Goal: Navigation & Orientation: Find specific page/section

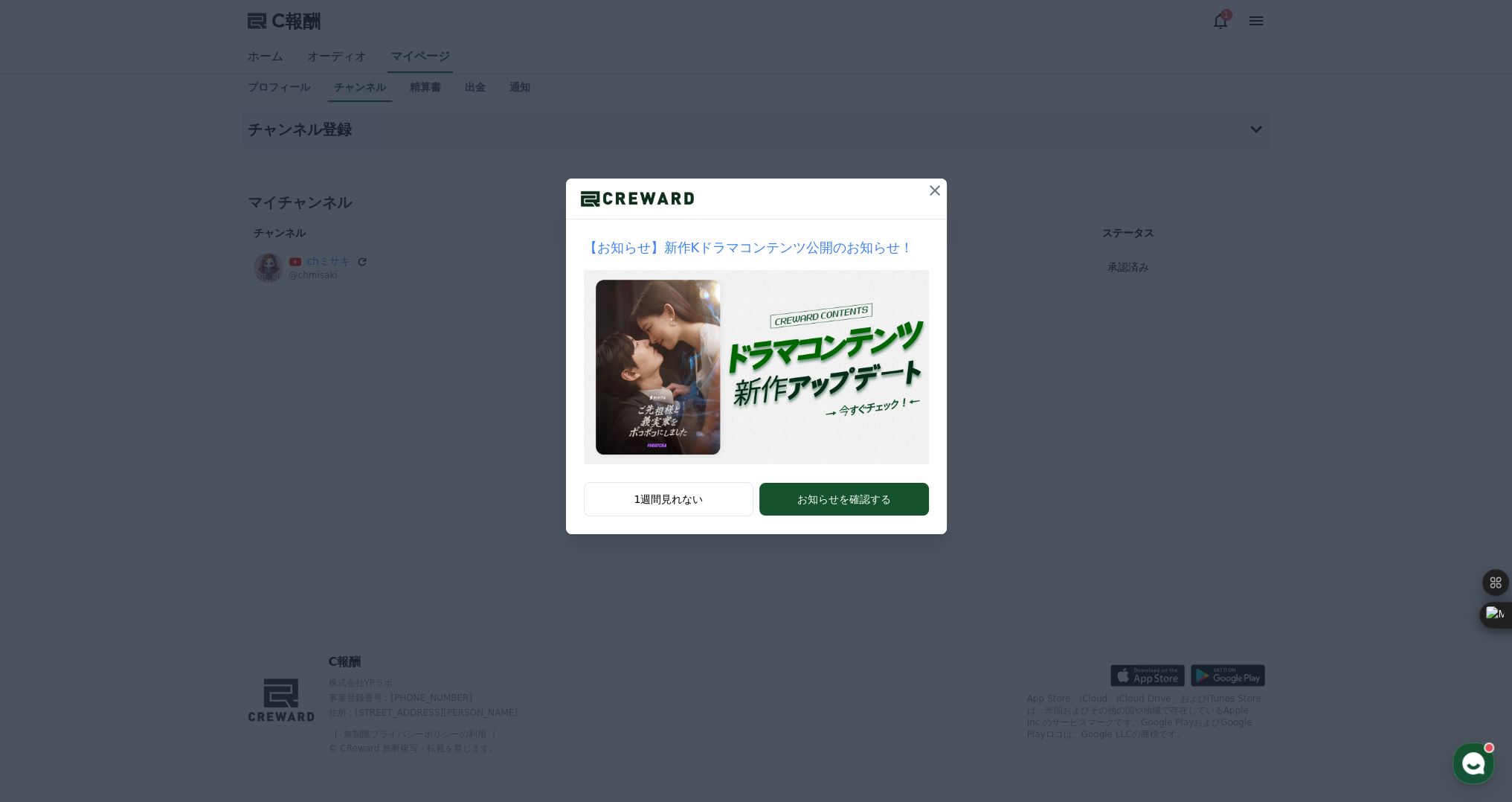
click at [934, 194] on icon at bounding box center [935, 191] width 18 height 18
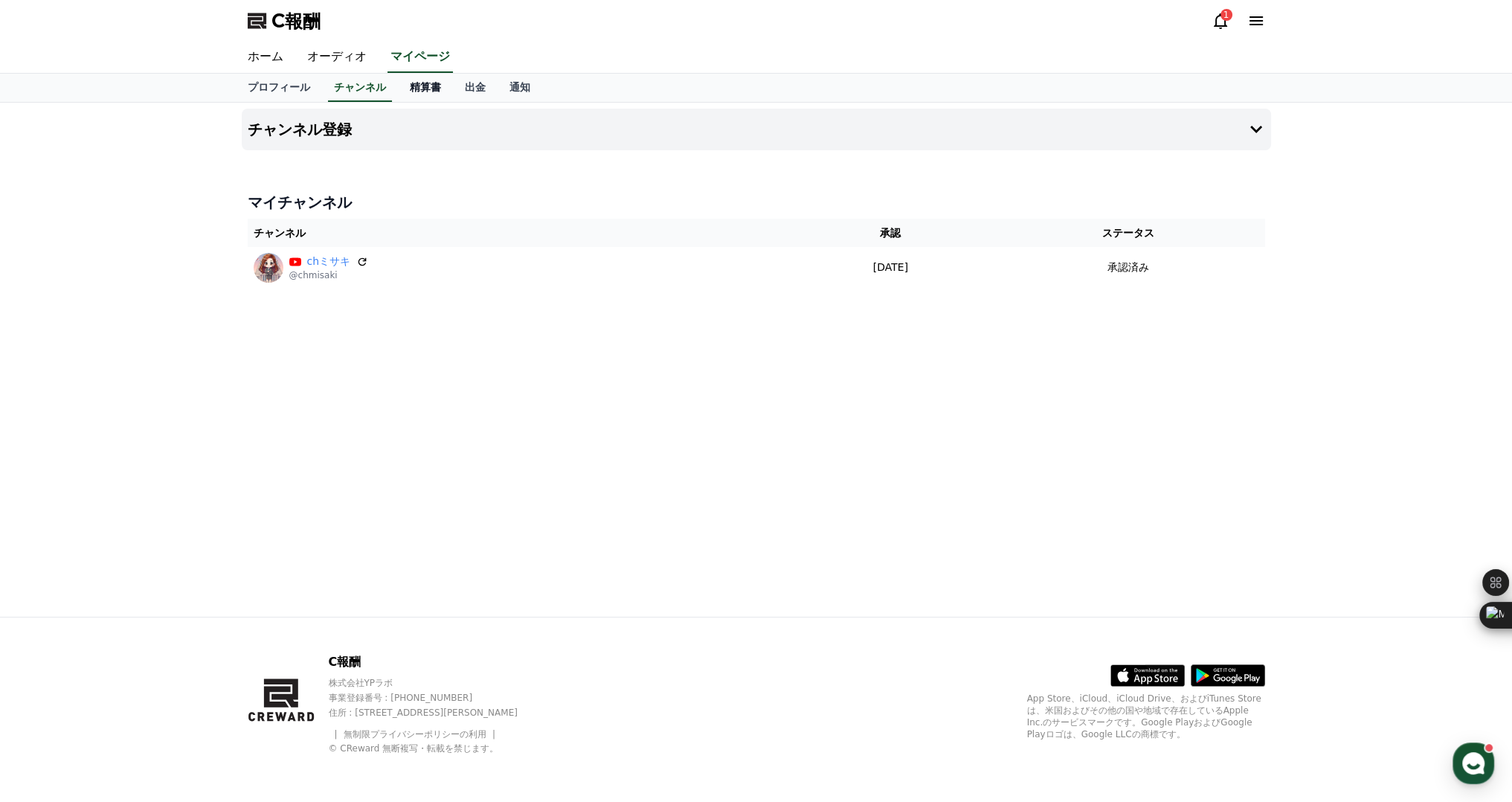
click at [410, 86] on font "精算書" at bounding box center [425, 87] width 32 height 12
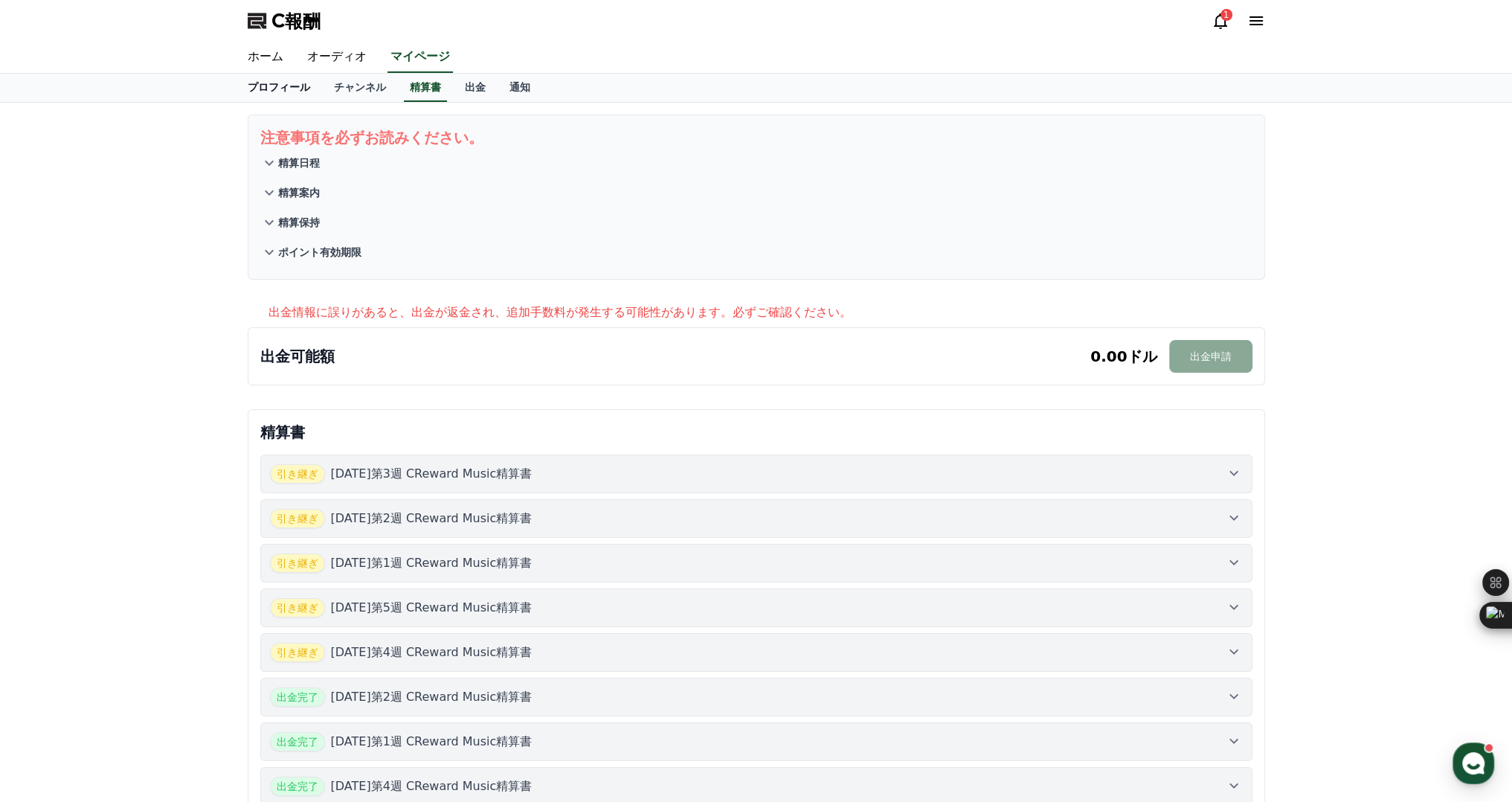
click at [256, 85] on font "プロフィール" at bounding box center [278, 87] width 62 height 12
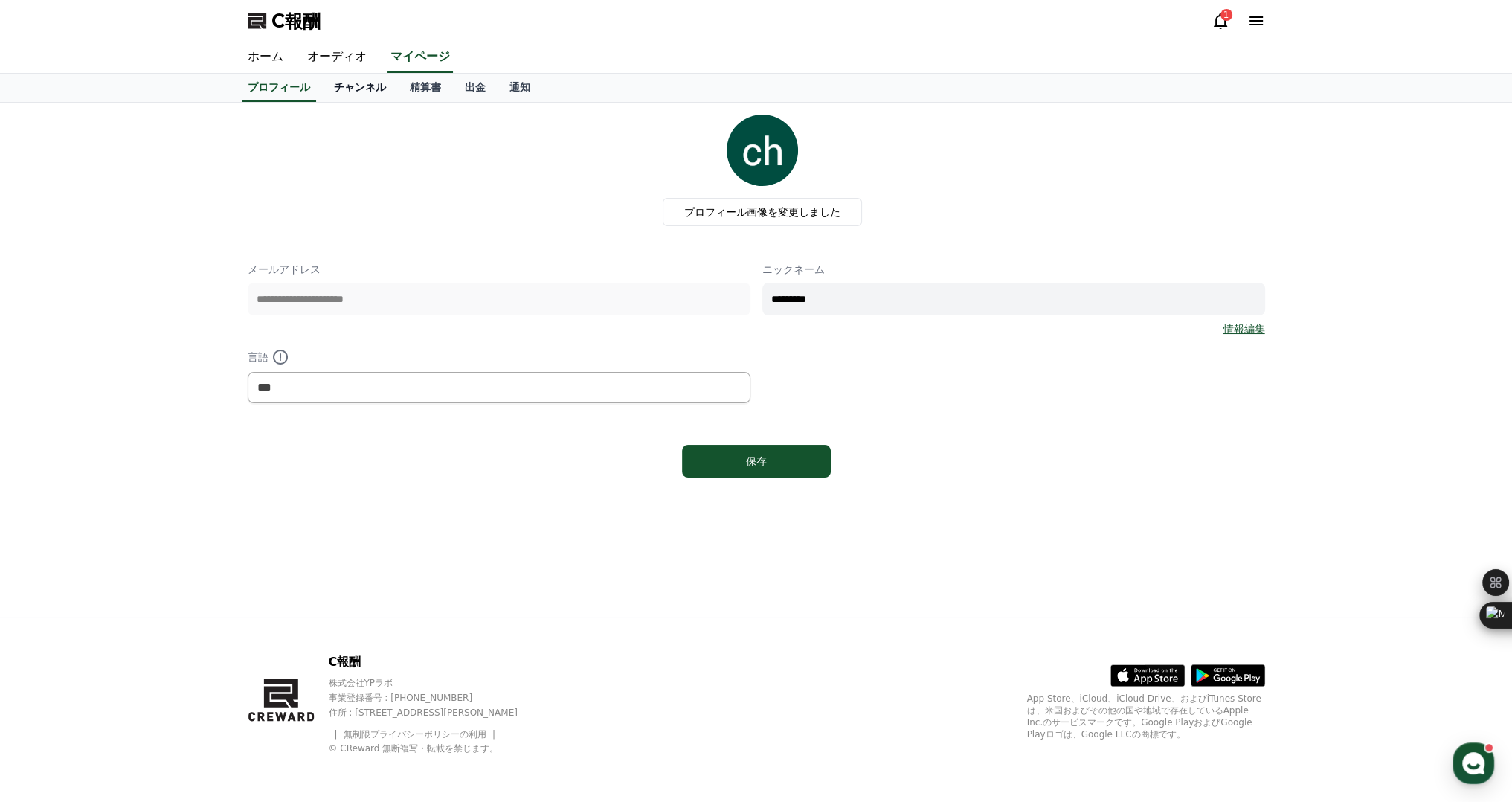
click at [337, 82] on font "チャンネル" at bounding box center [359, 87] width 52 height 12
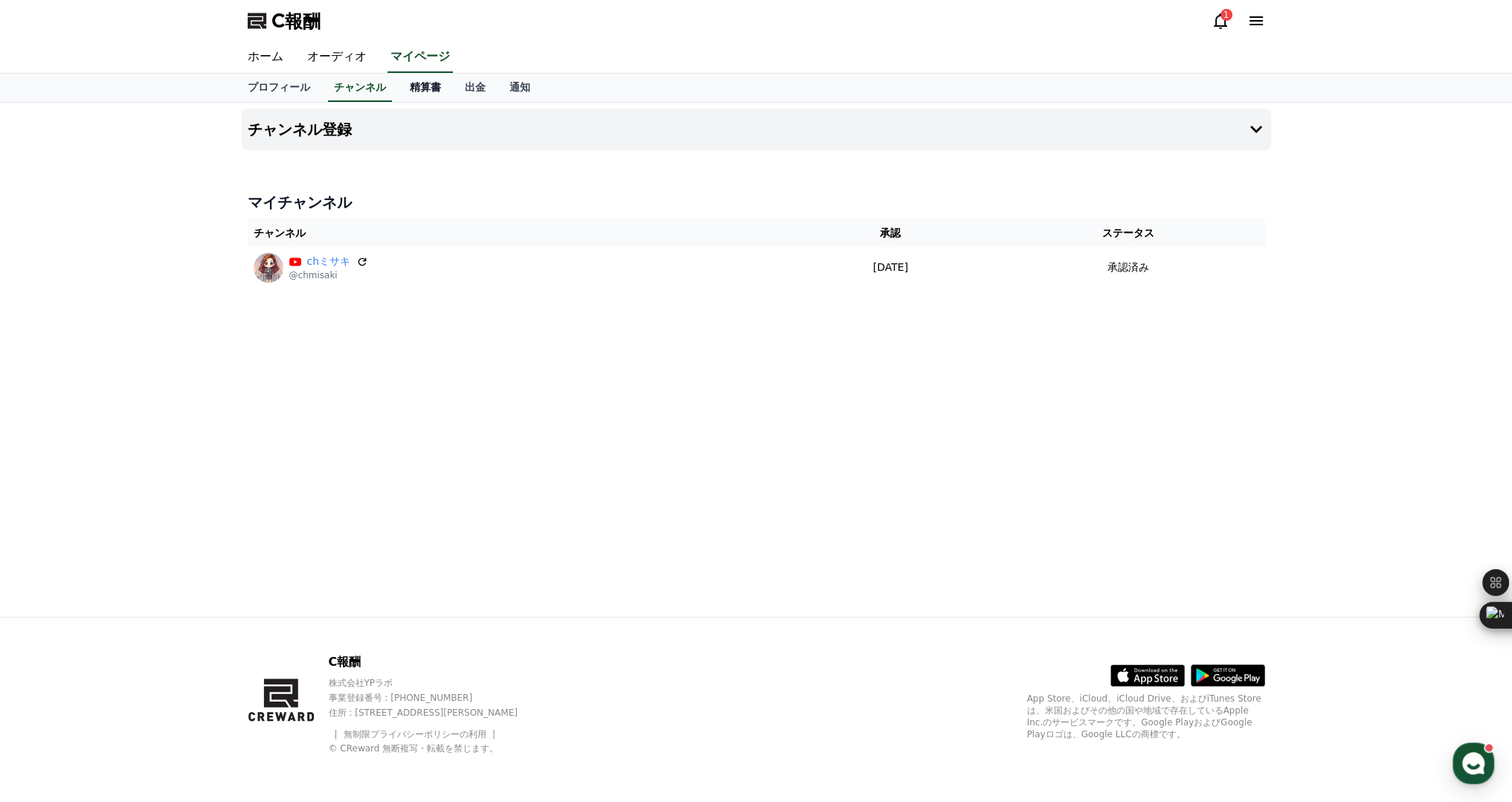
click at [410, 83] on font "精算書" at bounding box center [425, 87] width 32 height 12
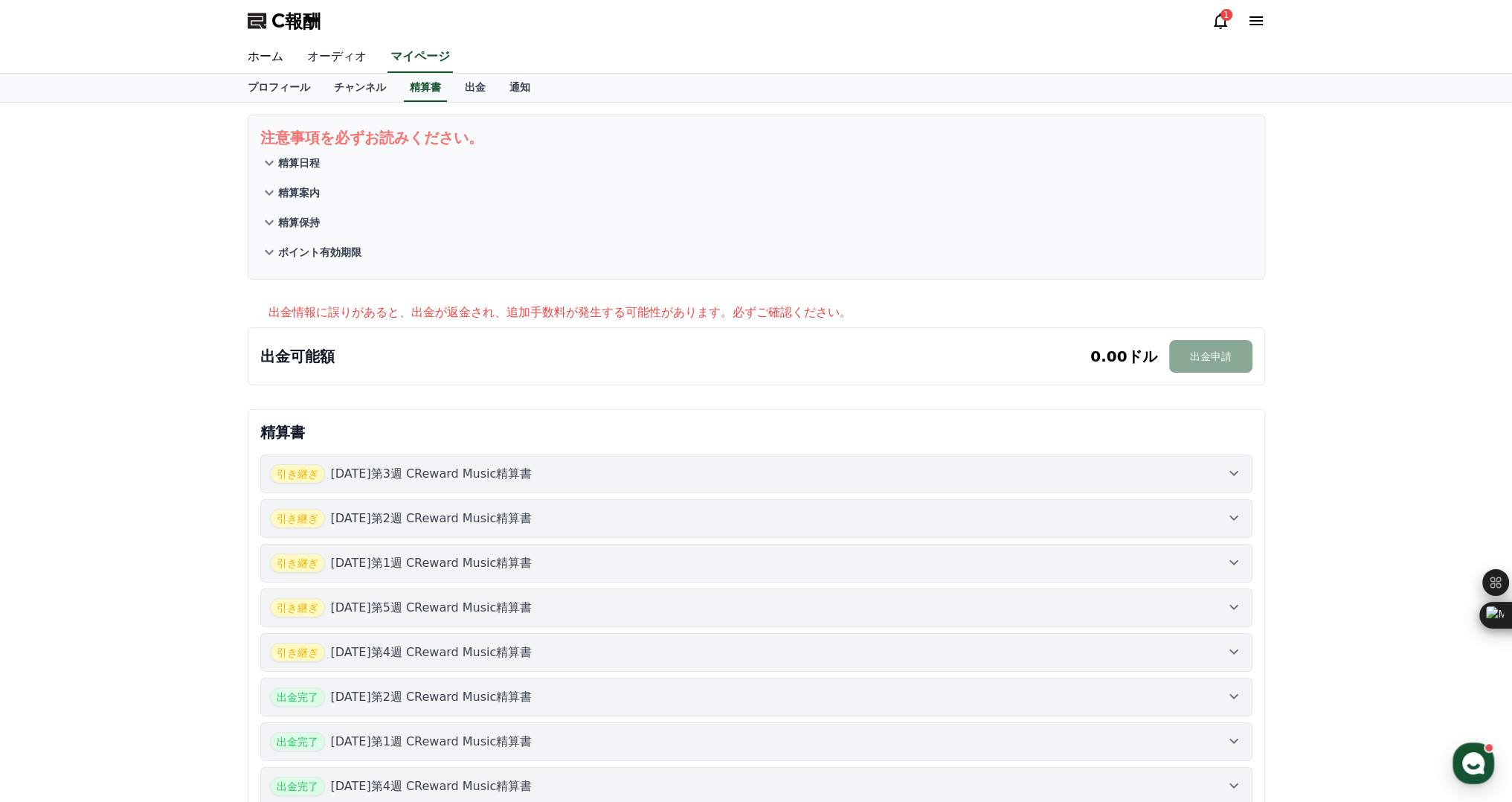
click at [317, 49] on font "オーディオ" at bounding box center [337, 56] width 59 height 14
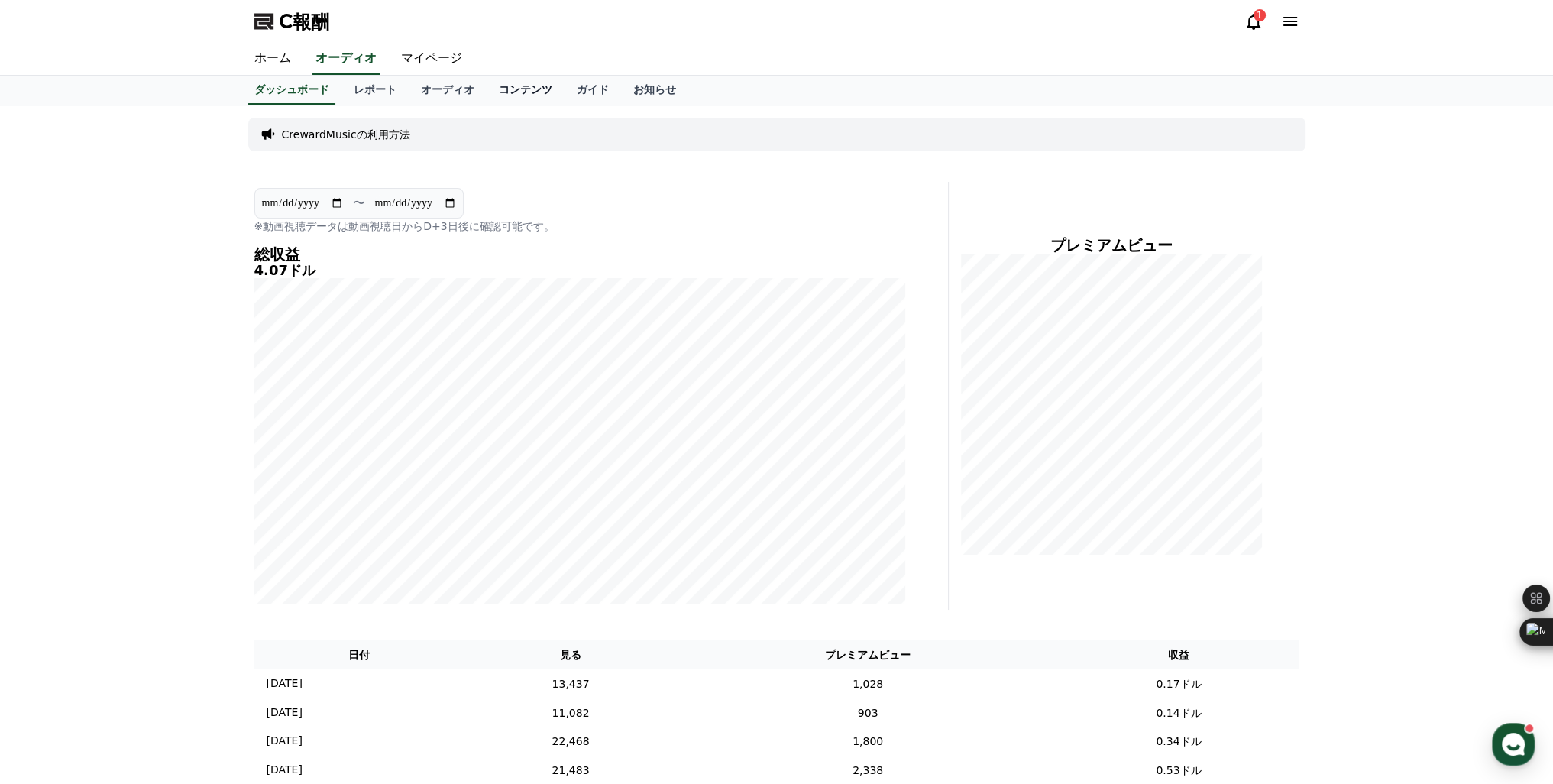
click at [499, 84] on font "コンテンツ" at bounding box center [525, 89] width 53 height 12
click at [565, 80] on link "ガイド" at bounding box center [592, 90] width 56 height 29
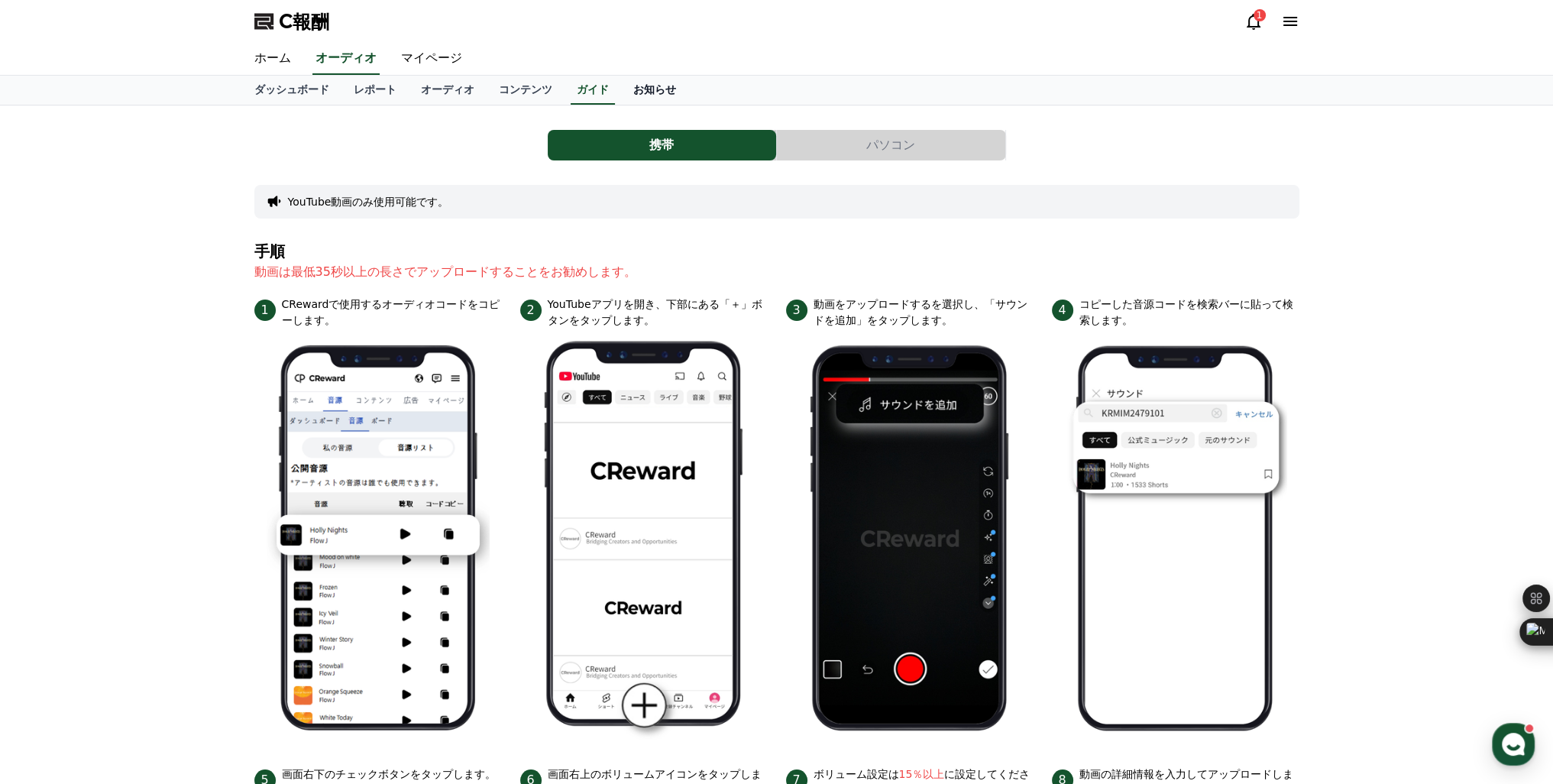
click at [633, 90] on font "お知らせ" at bounding box center [655, 89] width 43 height 12
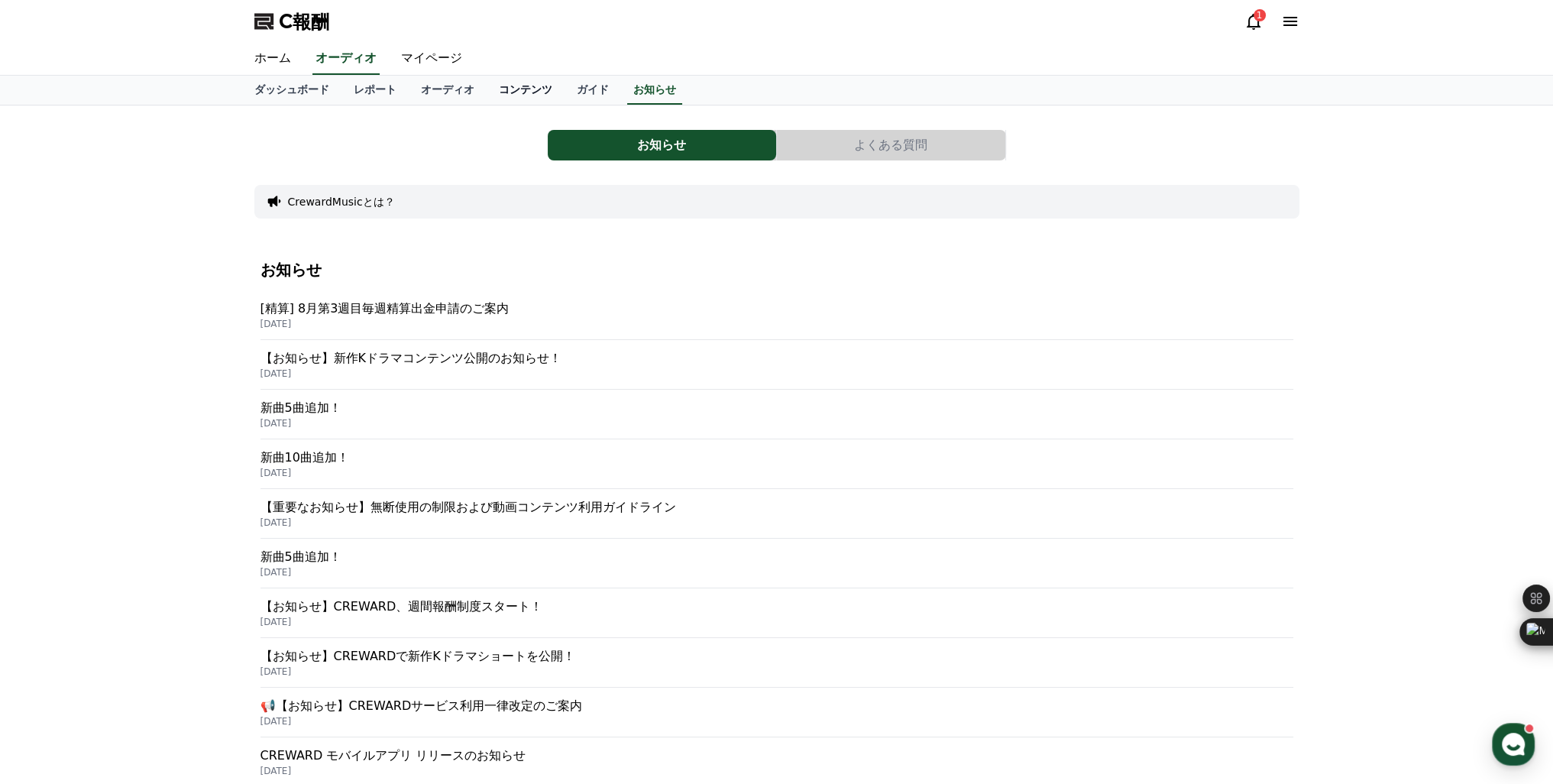
click at [499, 84] on font "コンテンツ" at bounding box center [525, 89] width 53 height 12
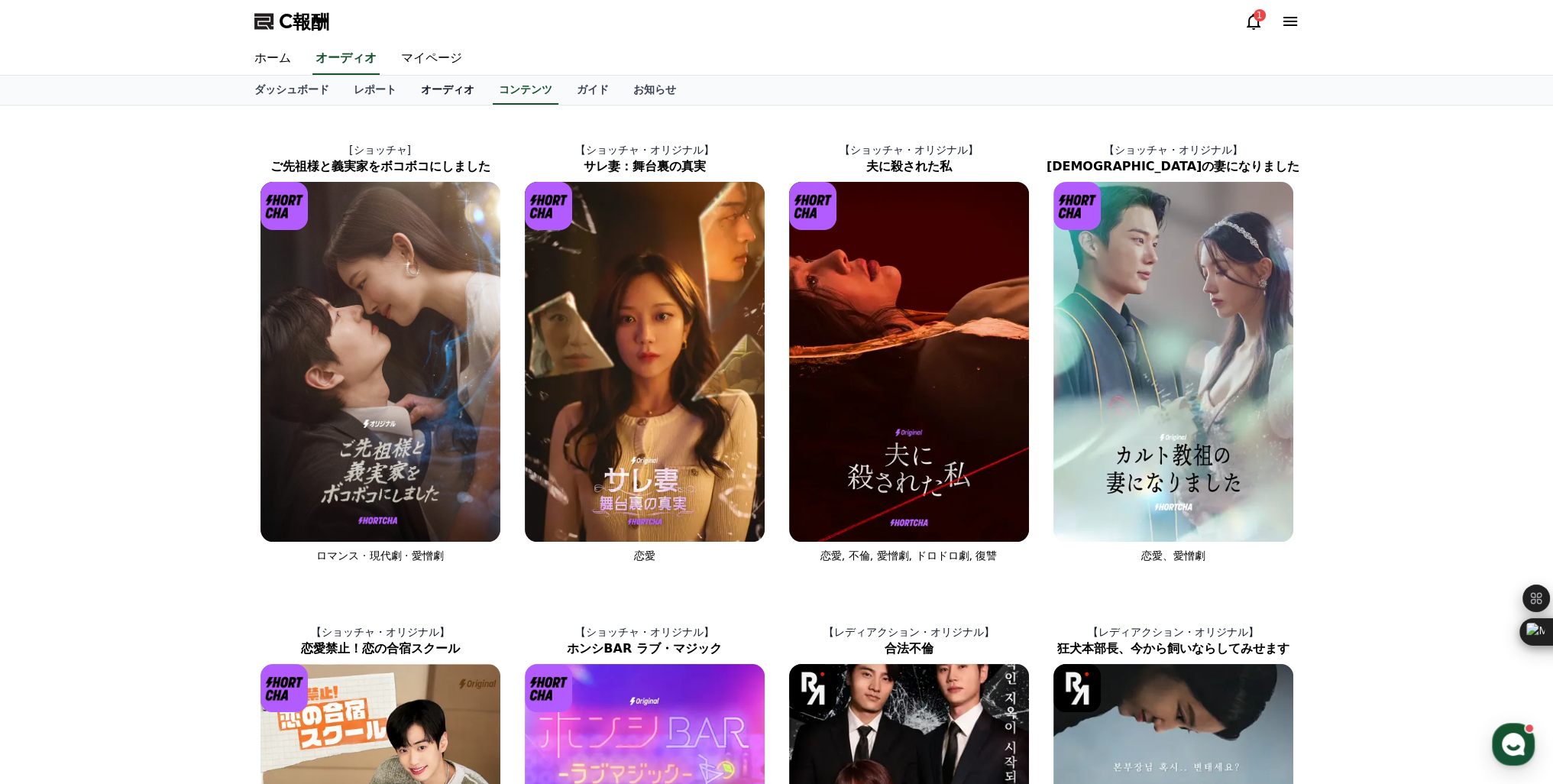
click at [421, 89] on font "オーディオ" at bounding box center [447, 89] width 53 height 12
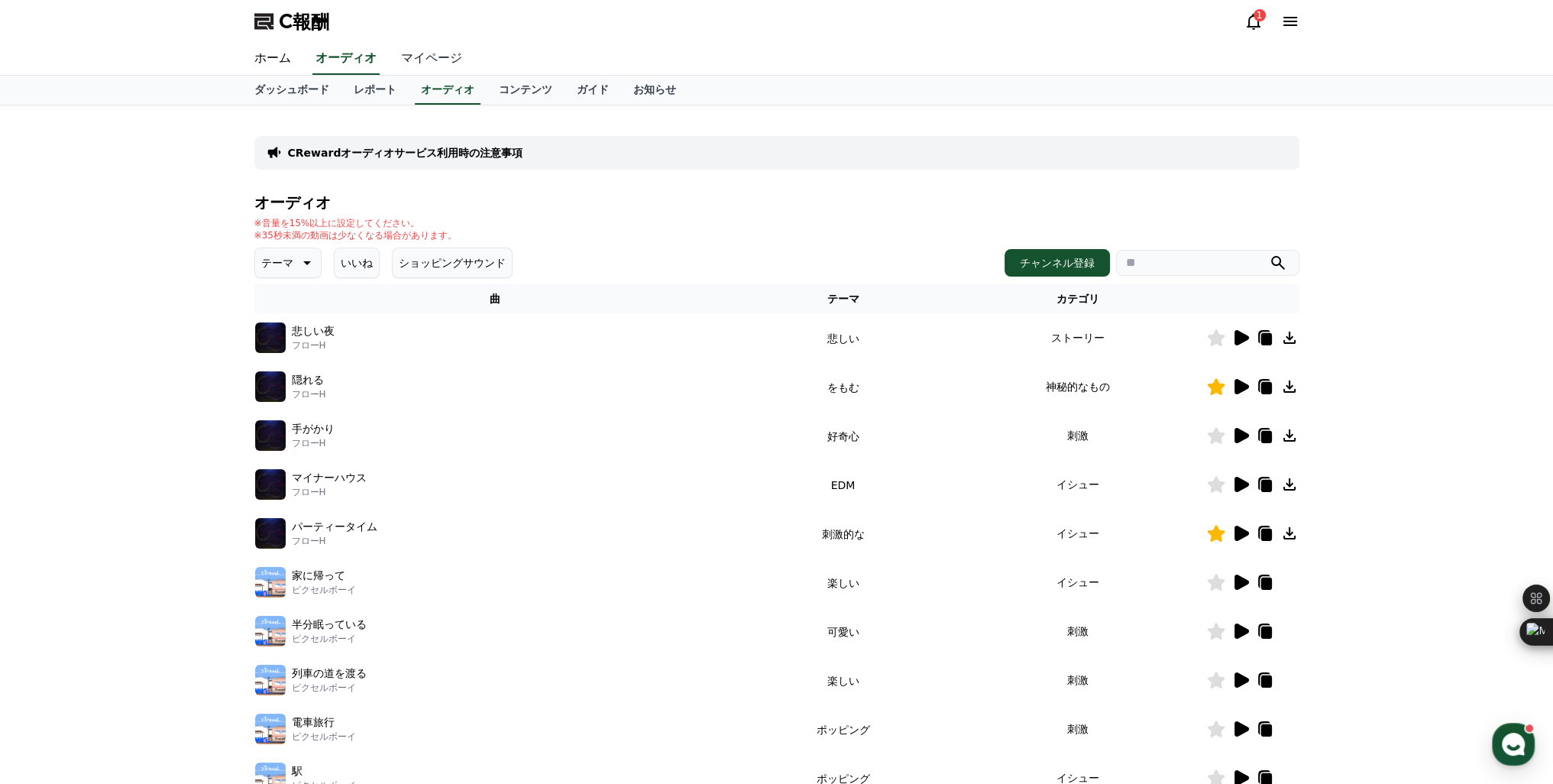
click at [401, 60] on font "マイページ" at bounding box center [431, 57] width 61 height 15
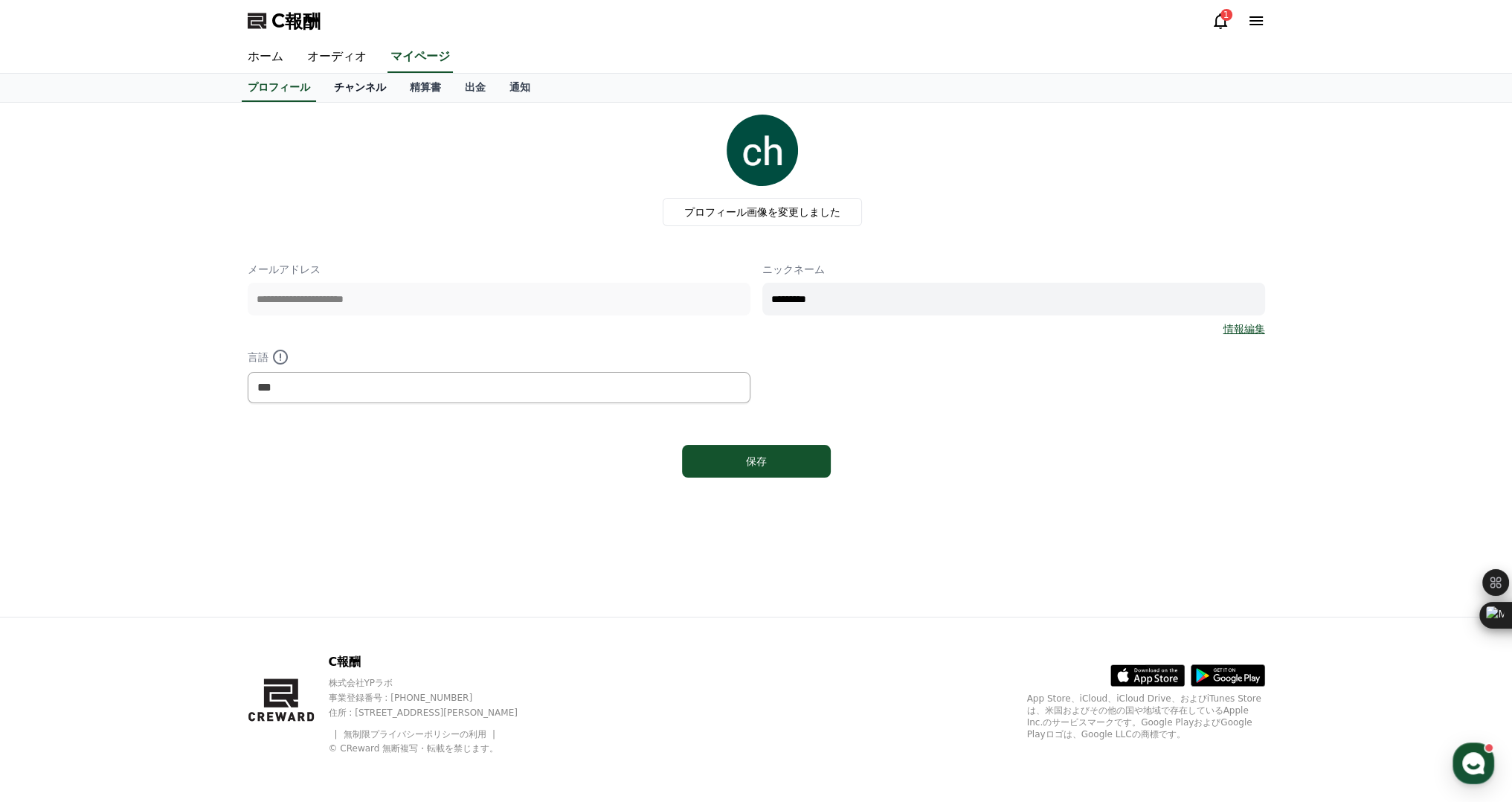
click at [338, 91] on font "チャンネル" at bounding box center [359, 87] width 52 height 12
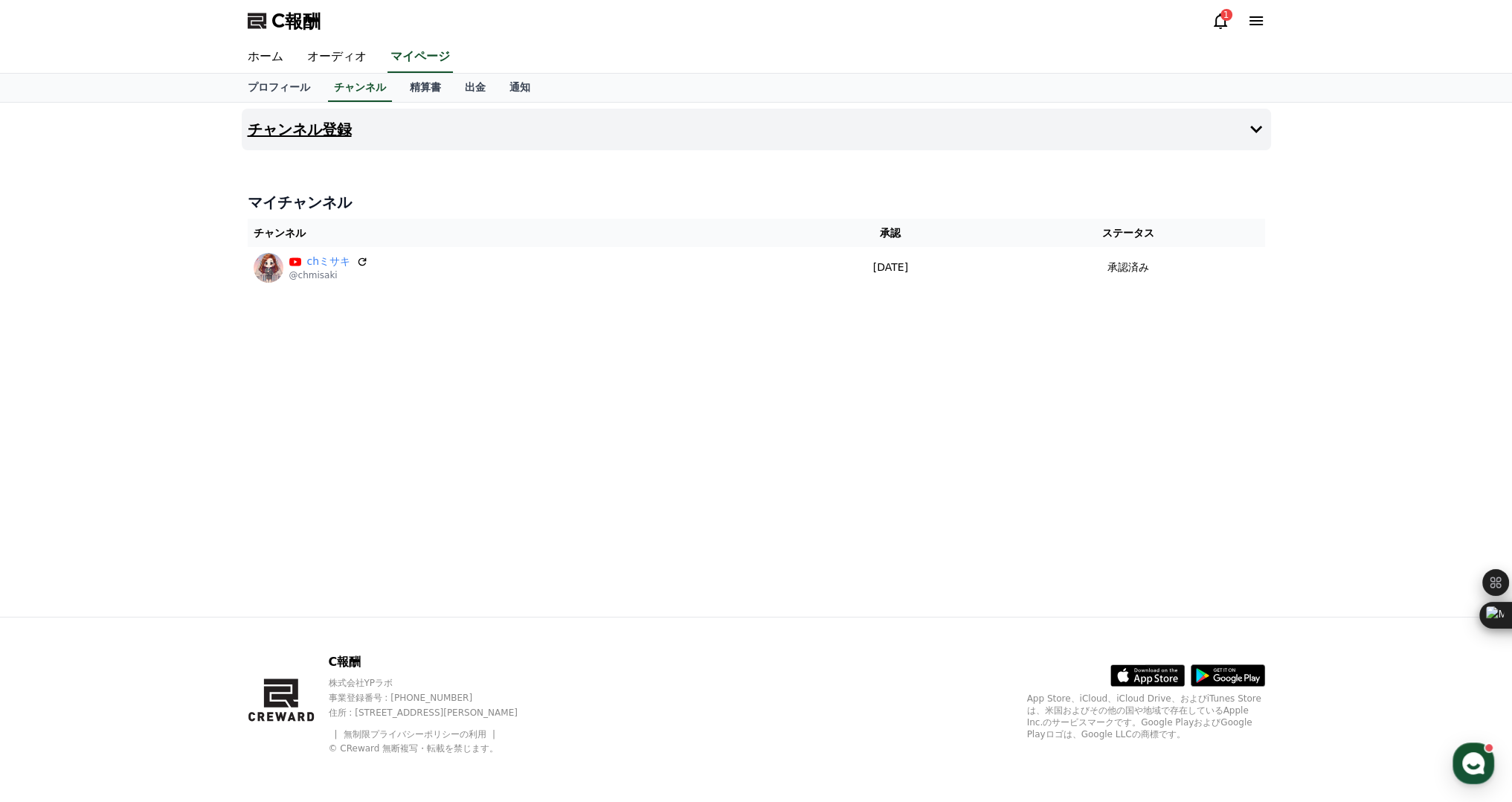
click at [406, 135] on button "チャンネル登録" at bounding box center [756, 130] width 1030 height 42
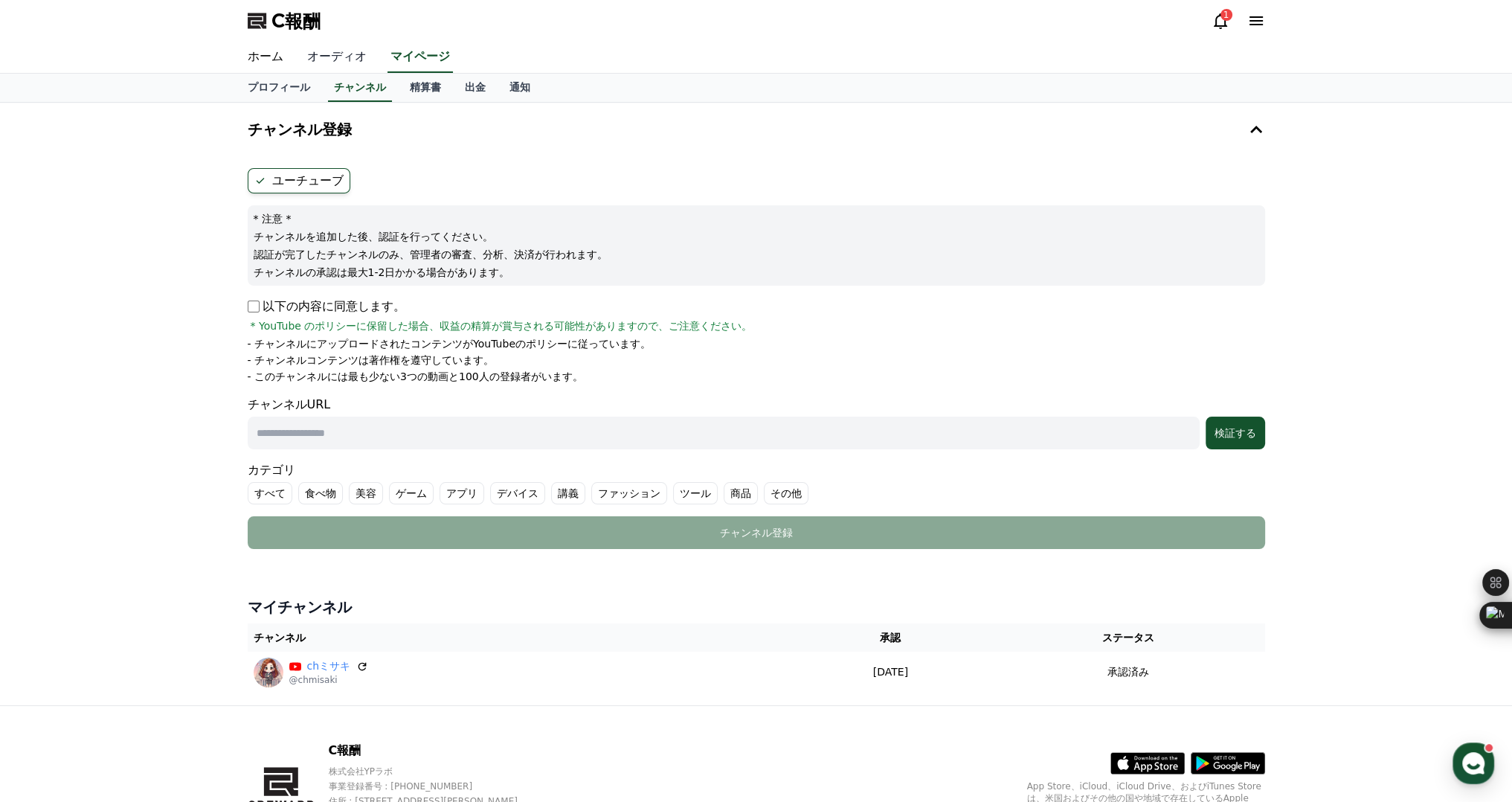
click at [334, 56] on font "オーディオ" at bounding box center [337, 56] width 59 height 14
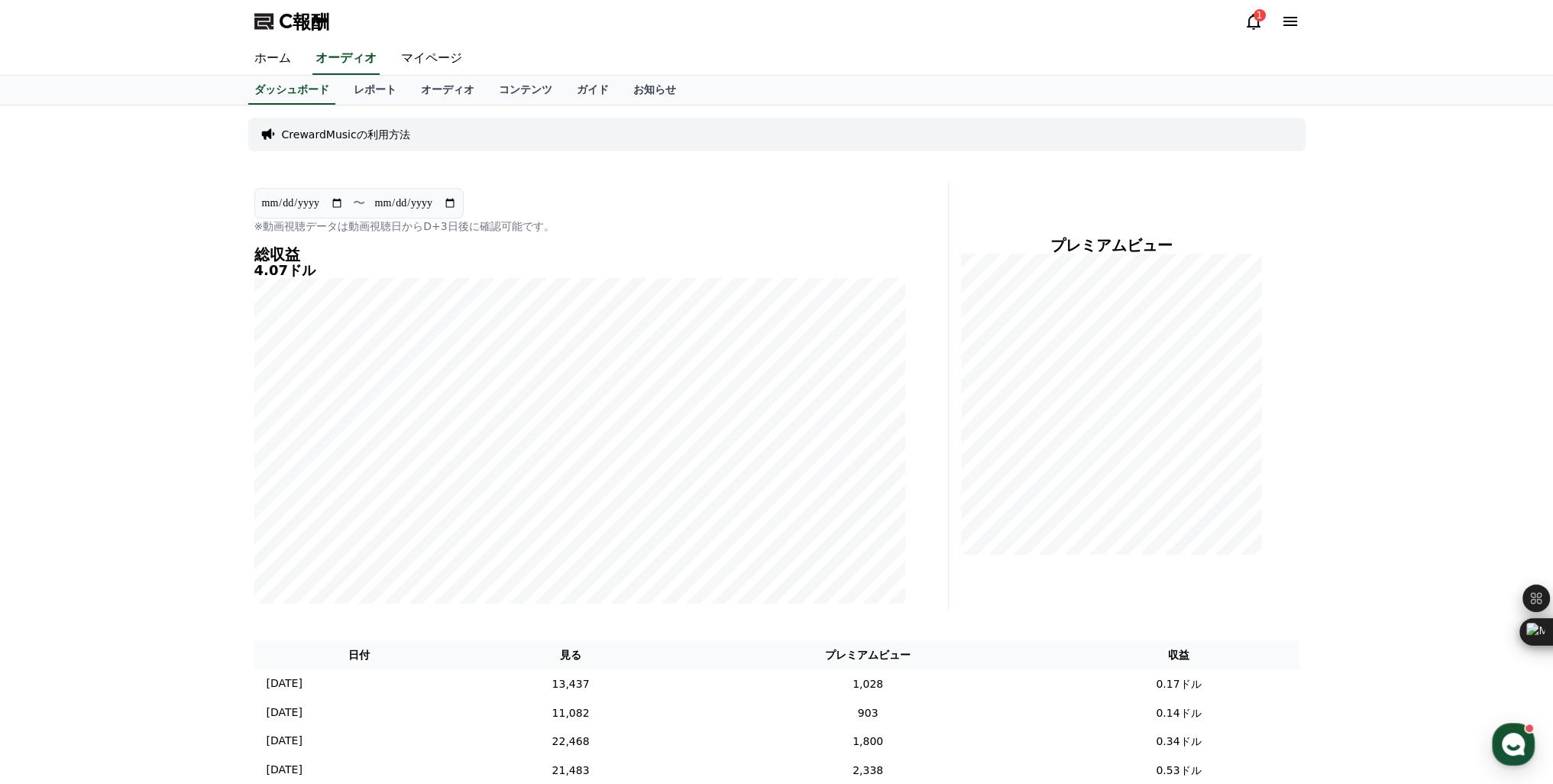
click at [1264, 19] on div "1" at bounding box center [1272, 22] width 55 height 18
click at [1253, 18] on icon at bounding box center [1254, 22] width 18 height 18
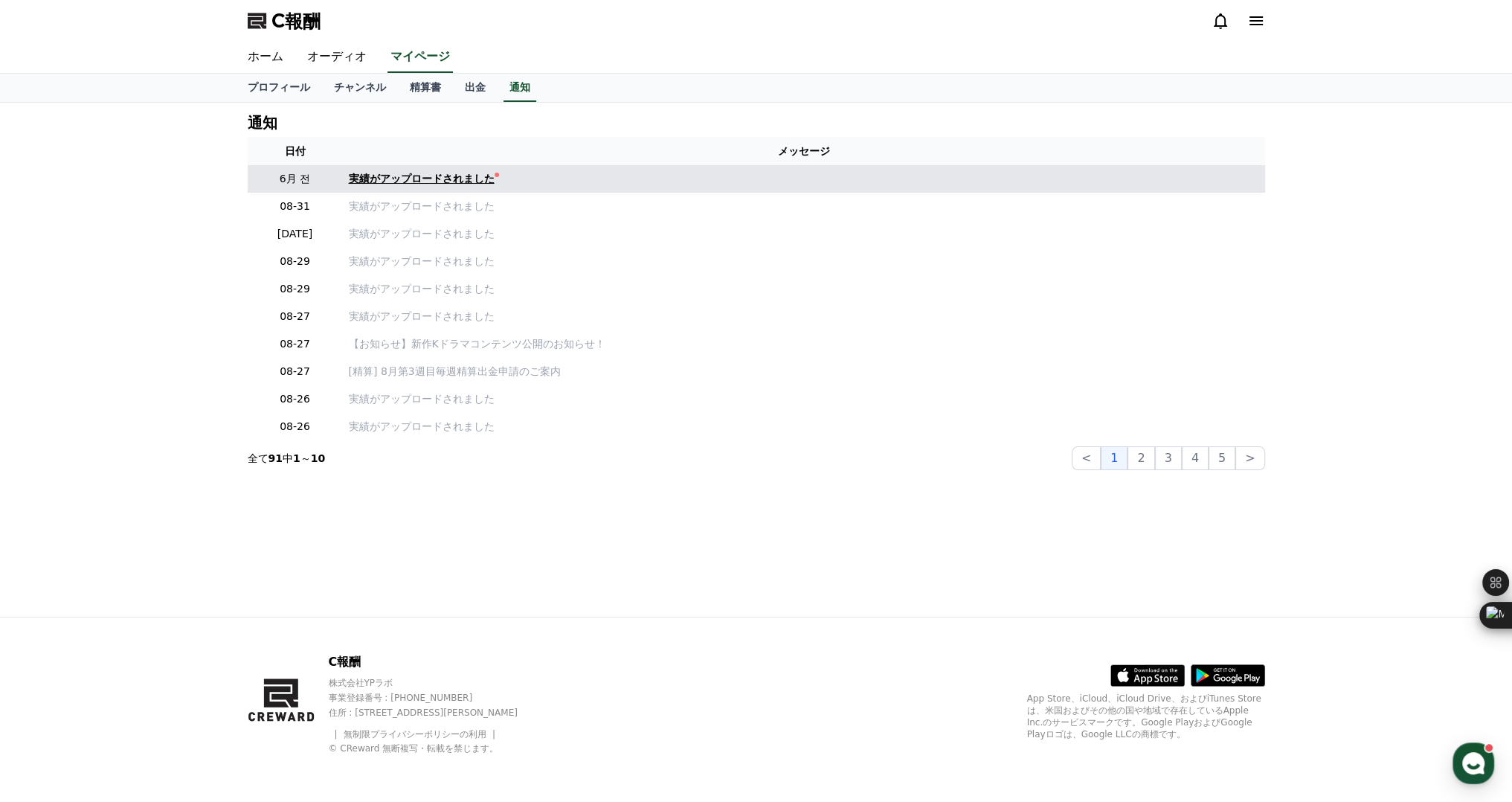
click at [413, 180] on font "実績がアップロードされました" at bounding box center [422, 179] width 146 height 12
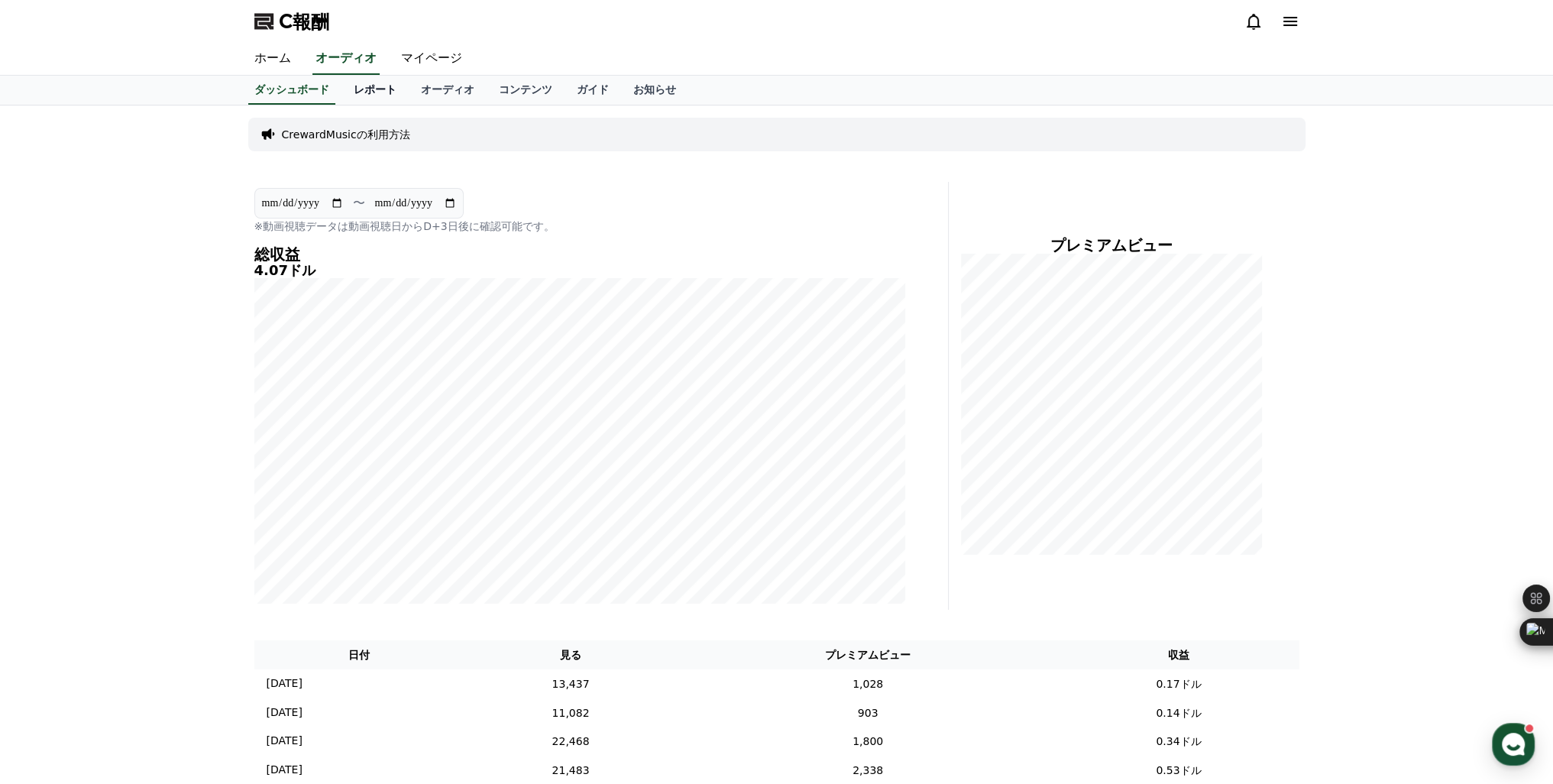
click at [354, 93] on font "レポート" at bounding box center [375, 89] width 43 height 12
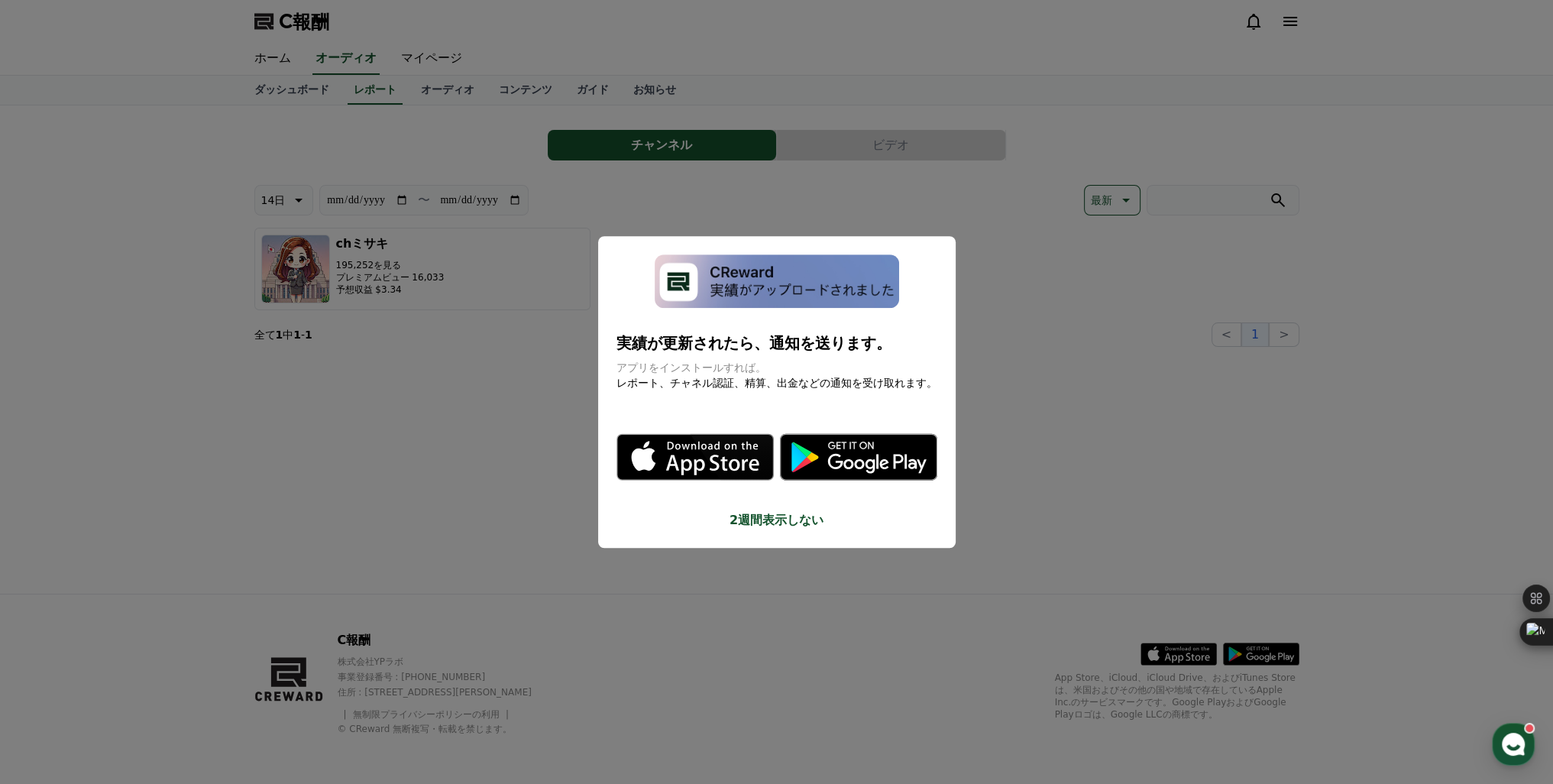
click at [387, 242] on button "モーダルを閉じる" at bounding box center [776, 392] width 1553 height 784
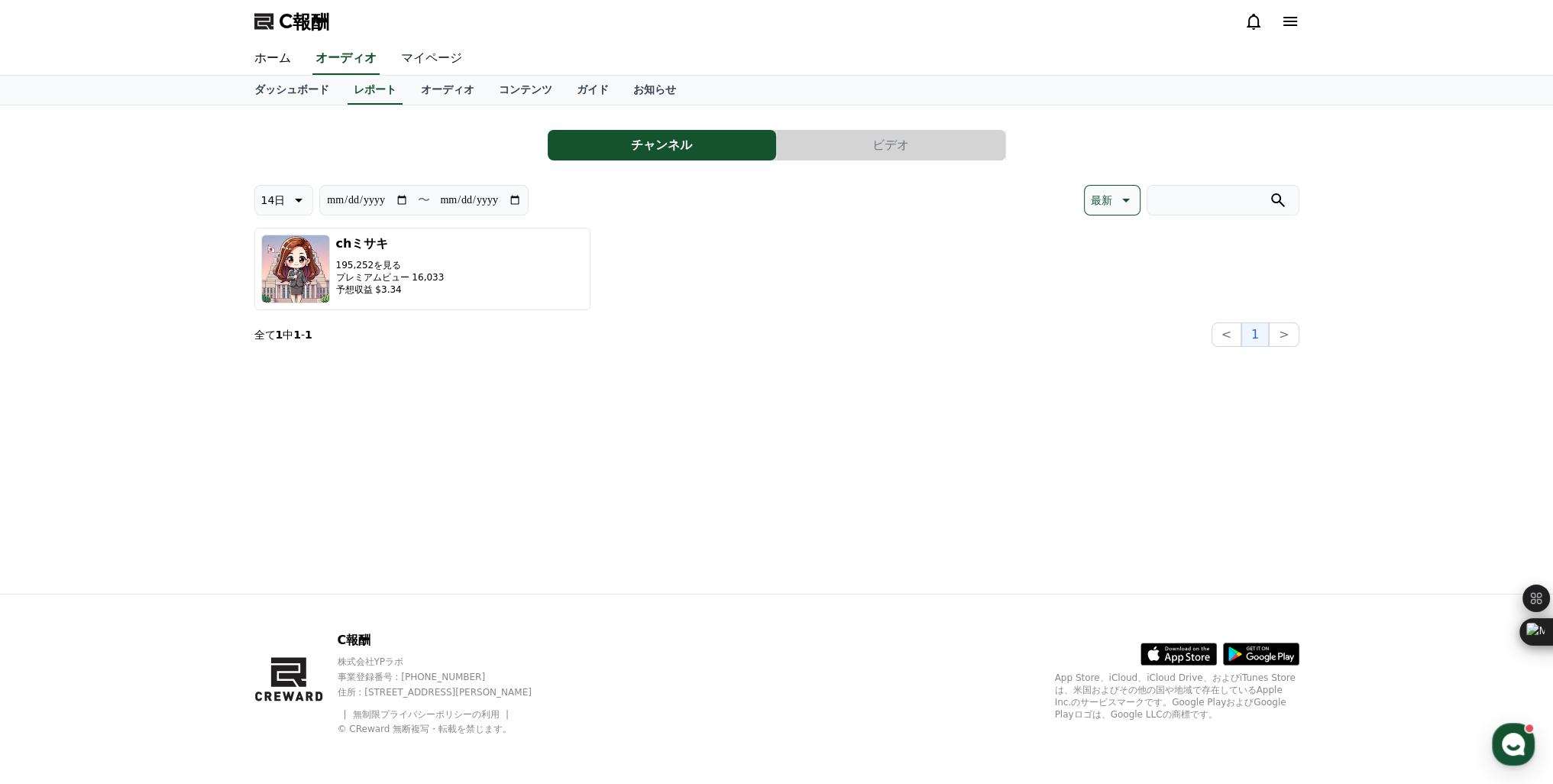
click at [401, 62] on font "マイページ" at bounding box center [431, 57] width 61 height 15
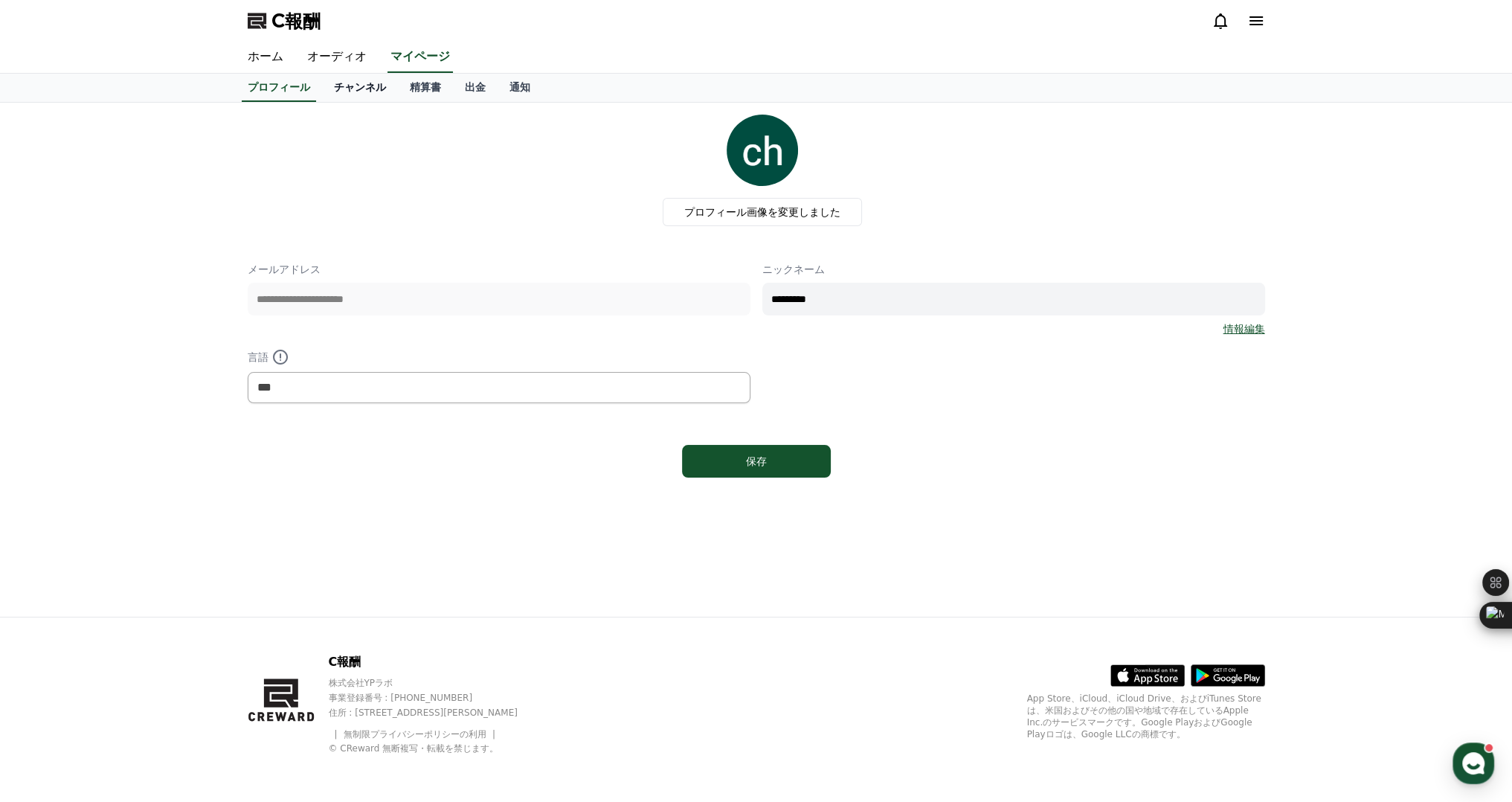
click at [327, 95] on link "チャンネル" at bounding box center [359, 88] width 76 height 29
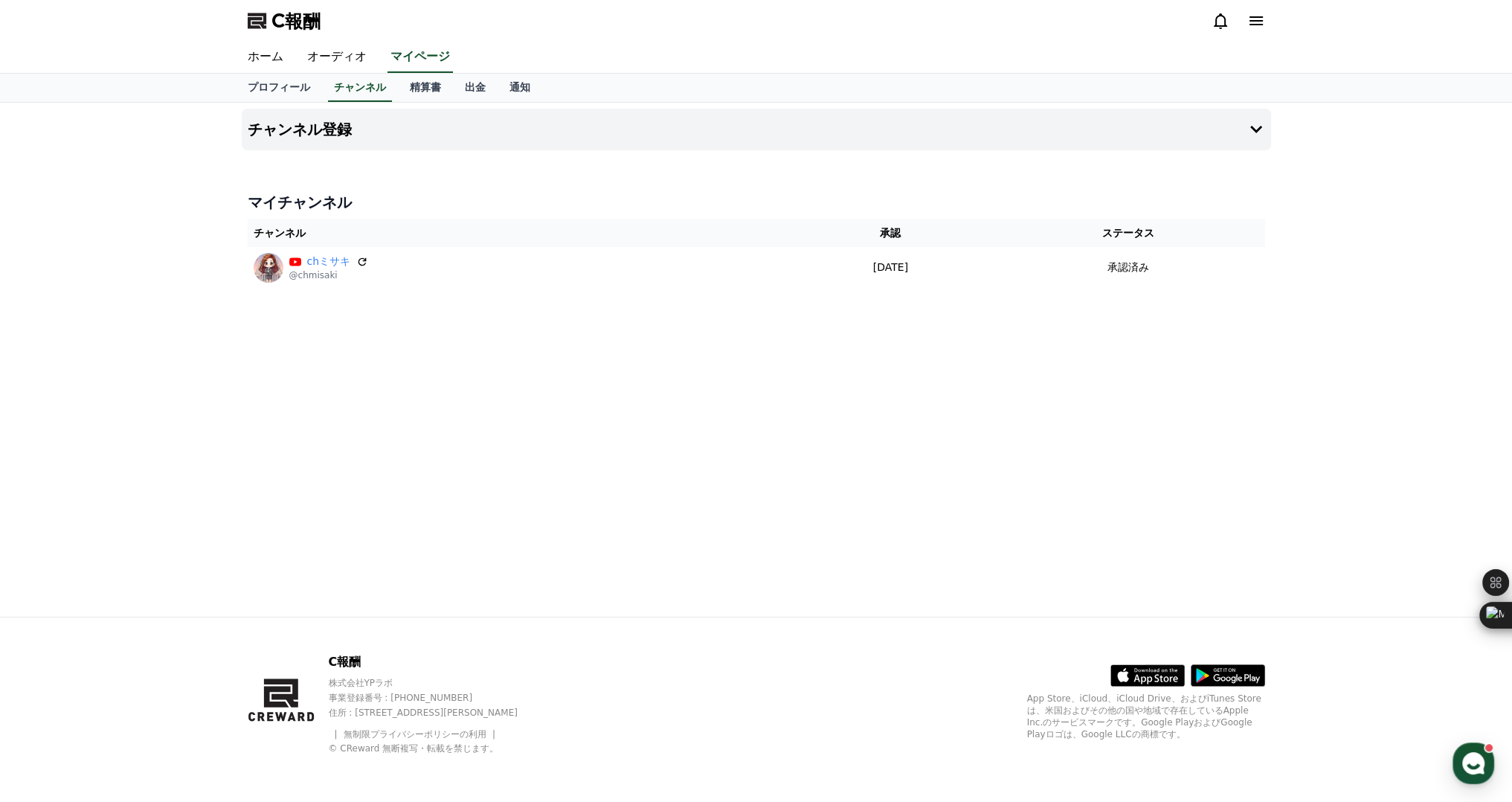
click at [392, 314] on div "チャンネル登録 マイチャンネル チャンネル 承認 ステータス chミサキ @chmisaki [DATE] 06-12 承認済み" at bounding box center [756, 359] width 1042 height 514
click at [437, 128] on button "チャンネル登録" at bounding box center [756, 130] width 1030 height 42
